Goal: Obtain resource: Download file/media

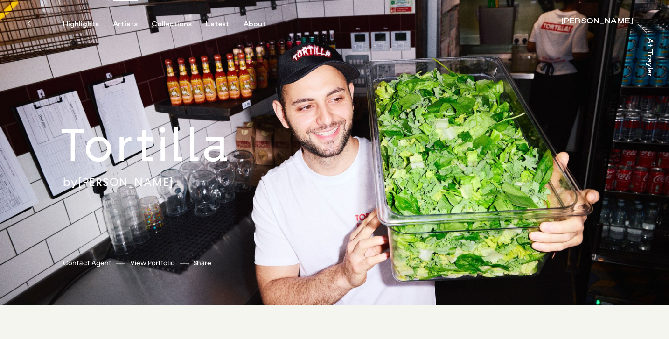
click at [125, 22] on div "Artists" at bounding box center [125, 24] width 25 height 8
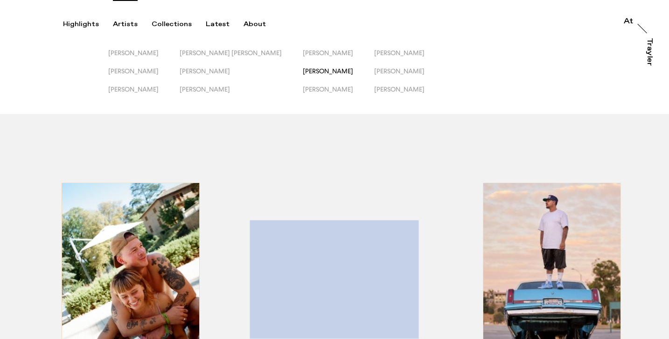
click at [303, 69] on span "Owen Harvey" at bounding box center [328, 70] width 50 height 7
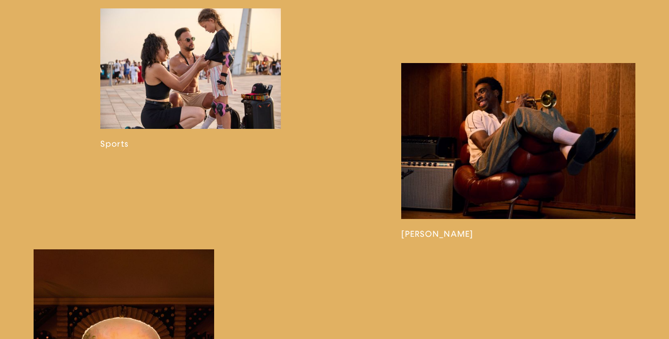
scroll to position [888, 0]
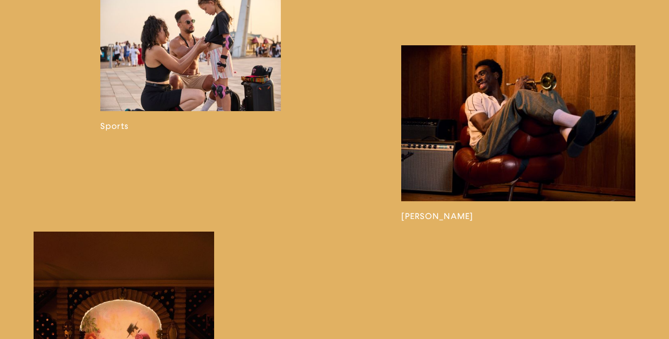
click at [450, 99] on link at bounding box center [518, 133] width 234 height 176
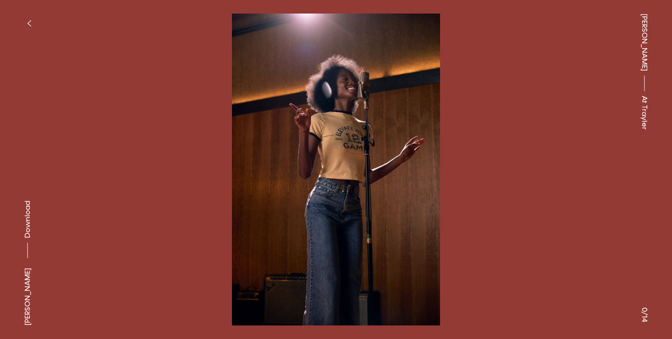
click at [28, 226] on span "Download" at bounding box center [27, 219] width 9 height 37
click at [30, 22] on icon "button" at bounding box center [29, 23] width 4 height 7
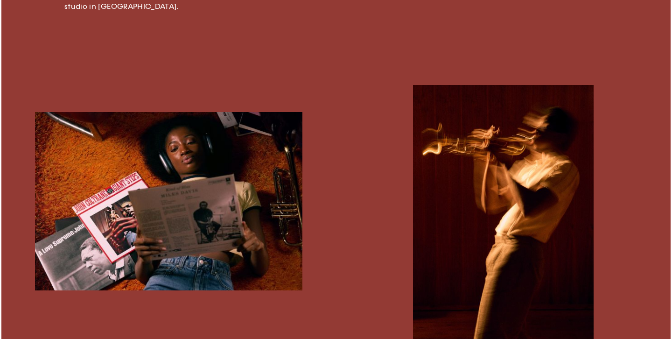
scroll to position [480, 0]
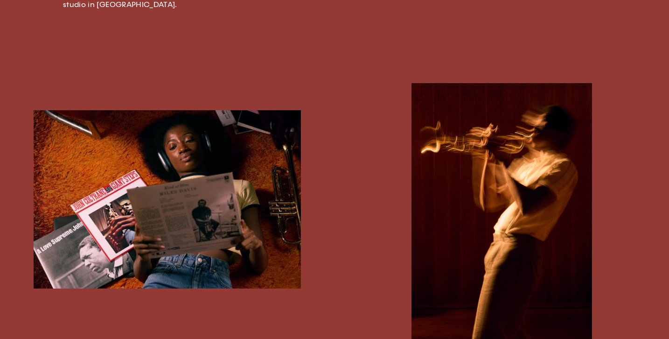
click at [175, 156] on img "button" at bounding box center [168, 199] width 268 height 179
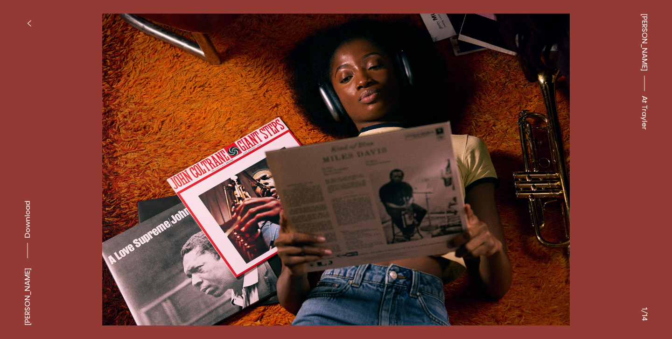
click at [35, 20] on button "button" at bounding box center [29, 23] width 21 height 21
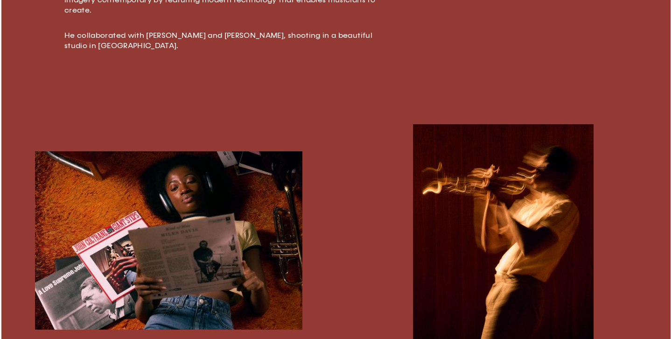
scroll to position [446, 0]
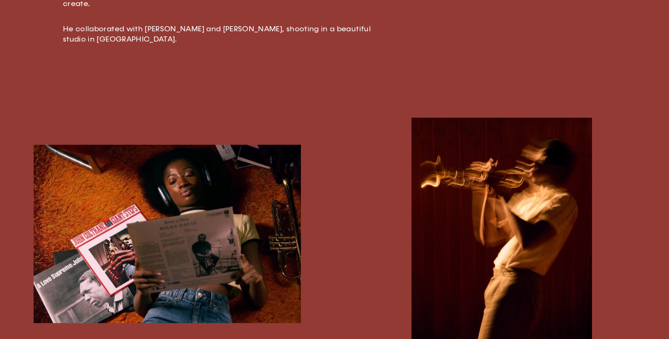
click at [169, 170] on img "button" at bounding box center [168, 234] width 268 height 179
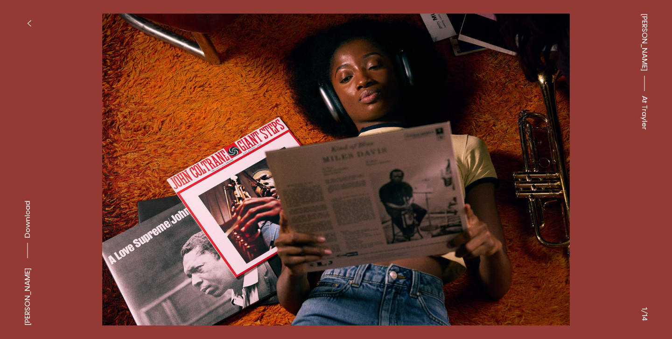
click at [28, 226] on span "Download" at bounding box center [27, 219] width 9 height 37
click at [31, 20] on icon "button" at bounding box center [29, 23] width 4 height 7
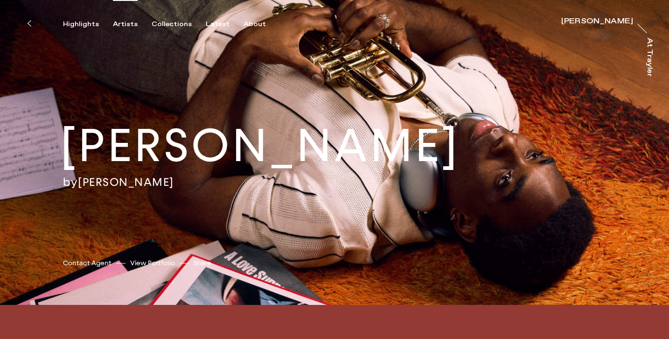
click at [130, 23] on div "Artists" at bounding box center [125, 24] width 25 height 8
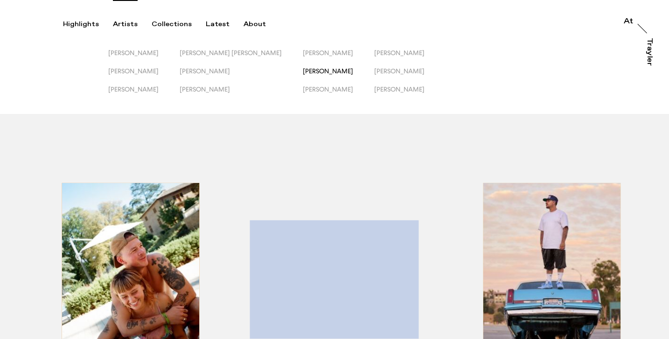
click at [303, 68] on span "Owen Harvey" at bounding box center [328, 70] width 50 height 7
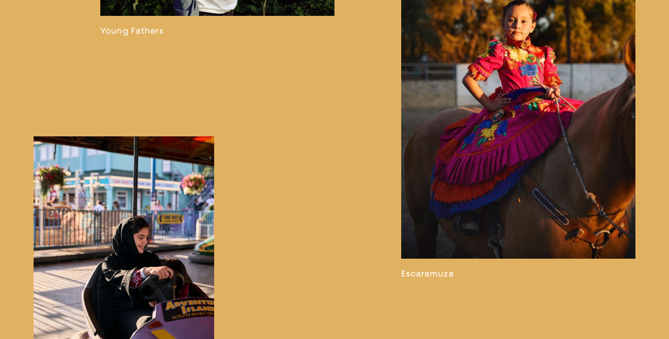
scroll to position [1682, 0]
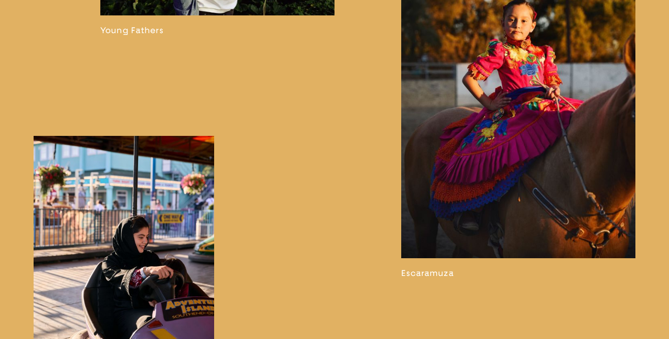
click at [487, 137] on link at bounding box center [518, 92] width 234 height 371
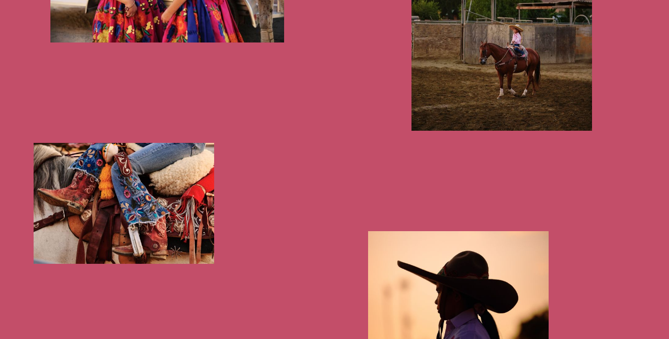
scroll to position [843, 0]
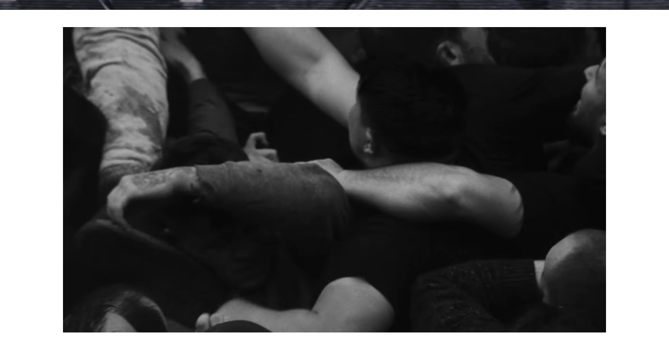
scroll to position [290, 0]
